Goal: Task Accomplishment & Management: Complete application form

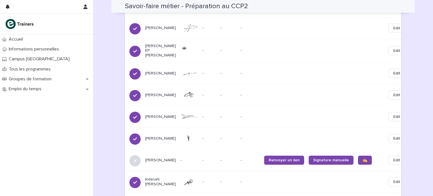
scroll to position [390, 0]
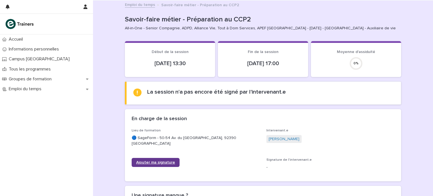
click at [154, 159] on link "Ajouter ma signature" at bounding box center [156, 162] width 48 height 9
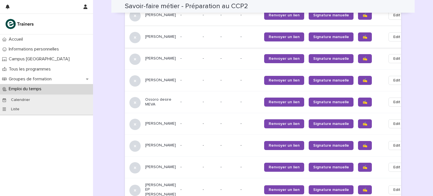
scroll to position [394, 0]
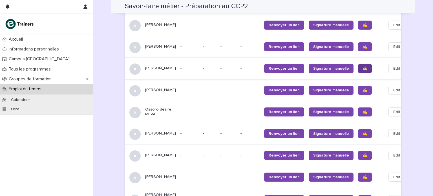
click at [358, 64] on link "✍️" at bounding box center [365, 68] width 14 height 9
click at [362, 88] on span "✍️" at bounding box center [364, 90] width 5 height 4
click at [362, 110] on span "✍️" at bounding box center [364, 112] width 5 height 4
click at [362, 132] on span "✍️" at bounding box center [364, 134] width 5 height 4
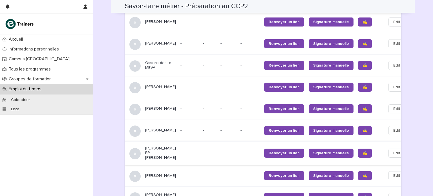
scroll to position [451, 0]
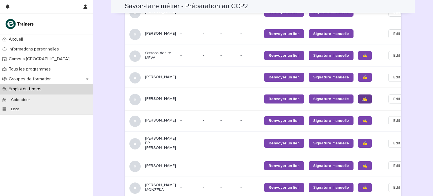
click at [358, 94] on link "✍️" at bounding box center [365, 98] width 14 height 9
click at [362, 119] on span "✍️" at bounding box center [364, 121] width 5 height 4
click at [358, 142] on link "✍️" at bounding box center [365, 143] width 14 height 9
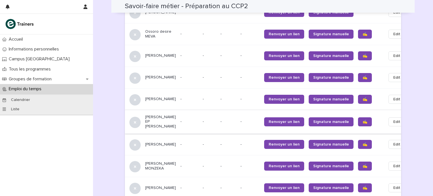
scroll to position [507, 0]
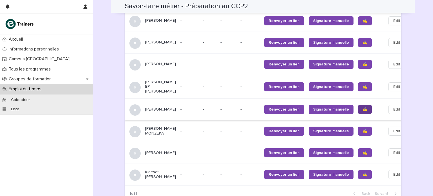
click at [362, 107] on span "✍️" at bounding box center [364, 109] width 5 height 4
click at [362, 130] on span "✍️" at bounding box center [364, 131] width 5 height 4
click at [362, 151] on span "✍️" at bounding box center [364, 153] width 5 height 4
click at [362, 172] on span "✍️" at bounding box center [364, 174] width 5 height 4
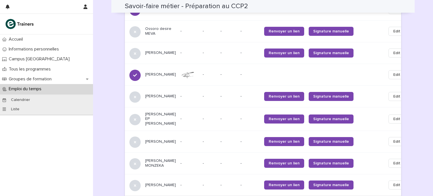
scroll to position [503, 0]
